Goal: Obtain resource: Download file/media

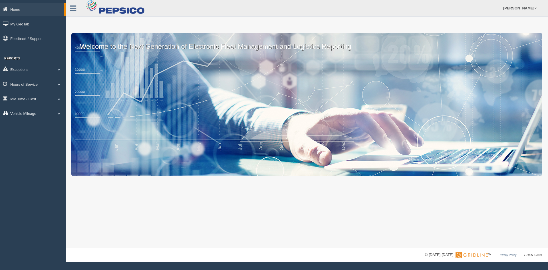
click at [35, 109] on link "Vehicle Mileage" at bounding box center [33, 113] width 66 height 13
click at [39, 128] on link "Vehicle Mileage" at bounding box center [37, 126] width 54 height 10
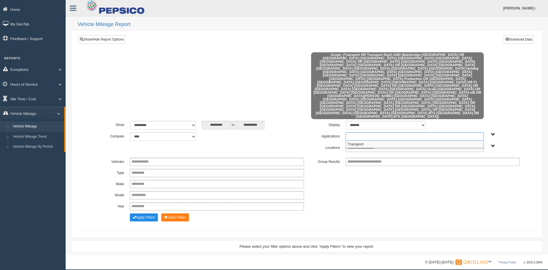
click at [400, 132] on ul at bounding box center [415, 136] width 138 height 8
click at [373, 140] on li "Transport" at bounding box center [415, 143] width 138 height 7
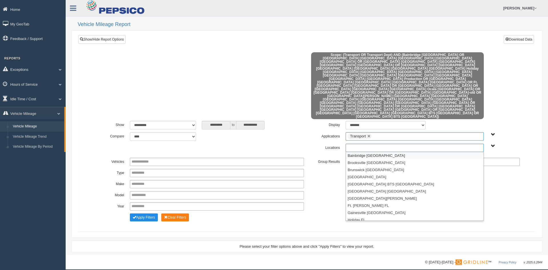
click at [369, 144] on input "text" at bounding box center [366, 147] width 39 height 7
click at [374, 166] on li "[GEOGRAPHIC_DATA] [GEOGRAPHIC_DATA]" at bounding box center [415, 169] width 138 height 7
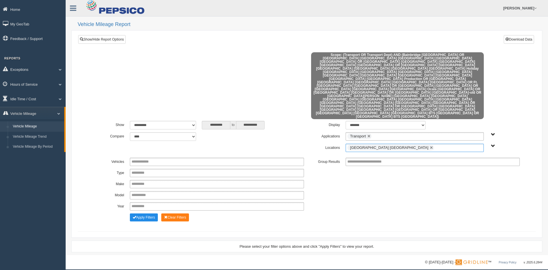
click at [391, 144] on ul "[GEOGRAPHIC_DATA] [GEOGRAPHIC_DATA]" at bounding box center [415, 148] width 138 height 8
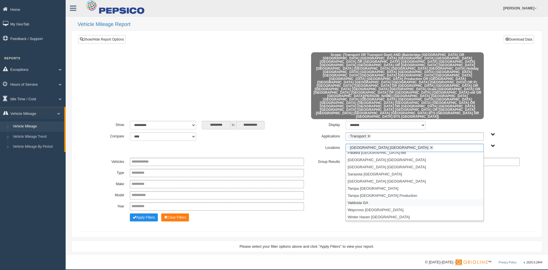
click at [376, 199] on li "Valdosta GA" at bounding box center [415, 202] width 138 height 7
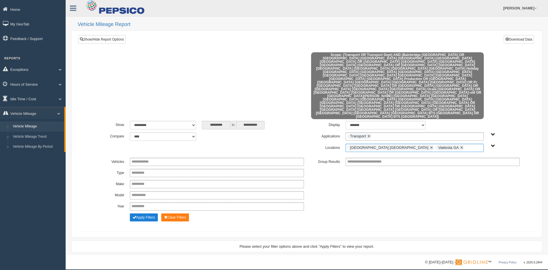
click at [149, 213] on button "Apply Filters" at bounding box center [144, 217] width 28 height 8
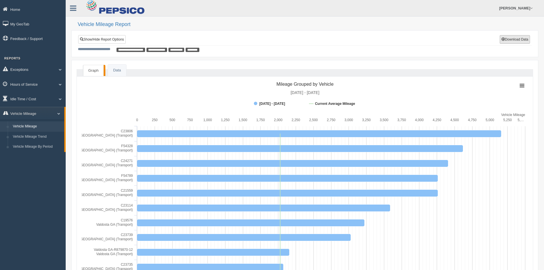
drag, startPoint x: 507, startPoint y: 39, endPoint x: 504, endPoint y: 43, distance: 5.2
click at [507, 39] on button "Download Data" at bounding box center [514, 39] width 30 height 9
